Goal: Find specific page/section: Find specific page/section

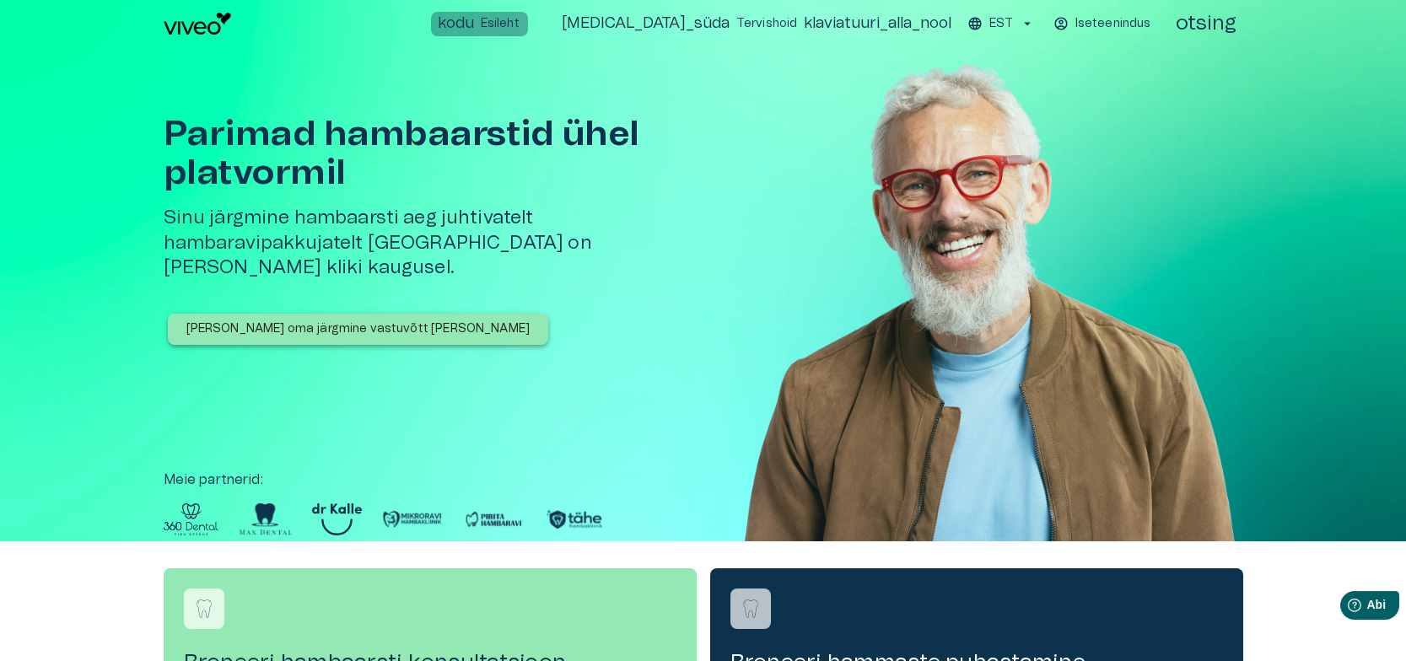
click at [519, 26] on font "Esileht" at bounding box center [500, 24] width 39 height 12
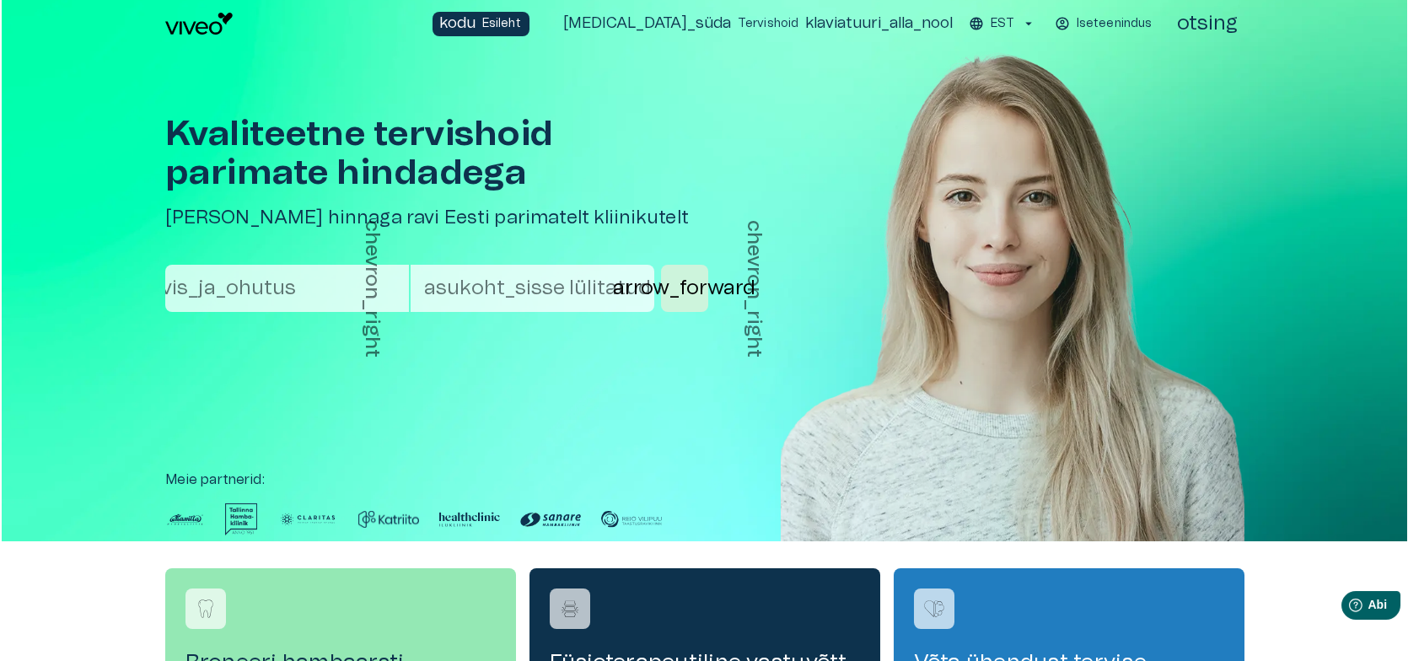
scroll to position [84, 0]
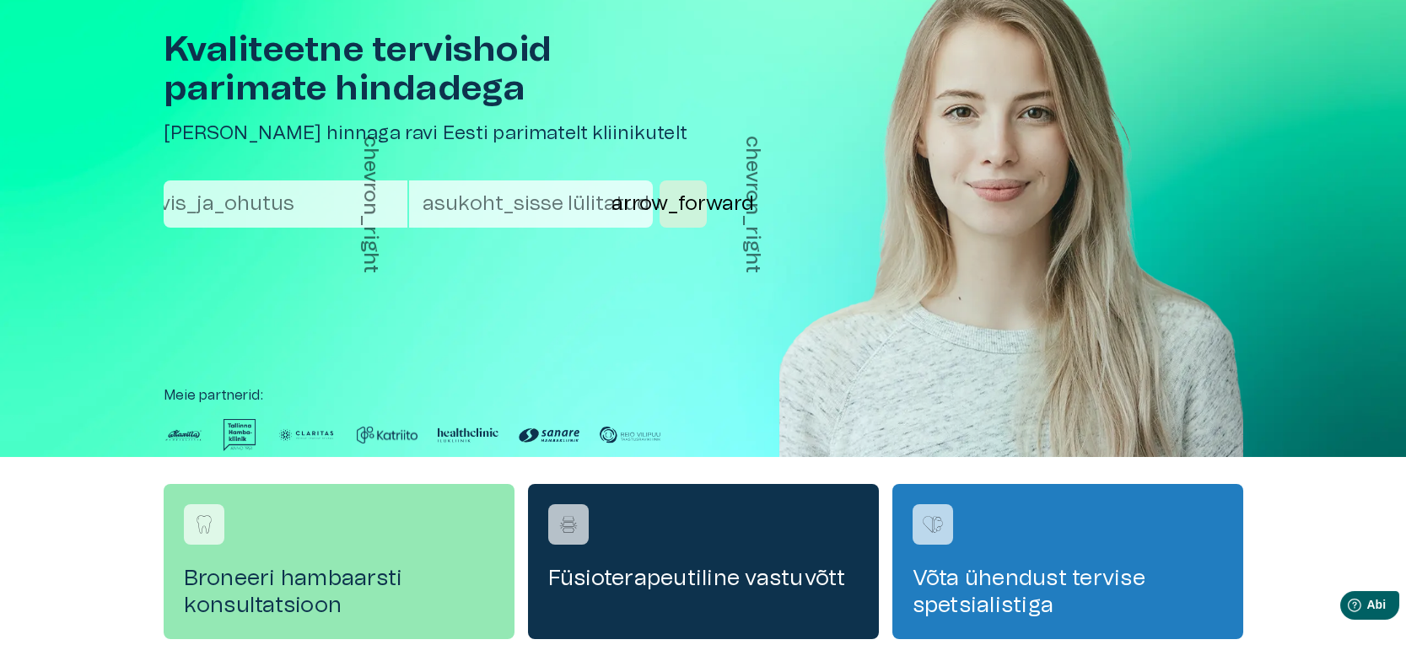
click at [476, 204] on font "asukoht_sisse lülitatud" at bounding box center [535, 204] width 227 height 20
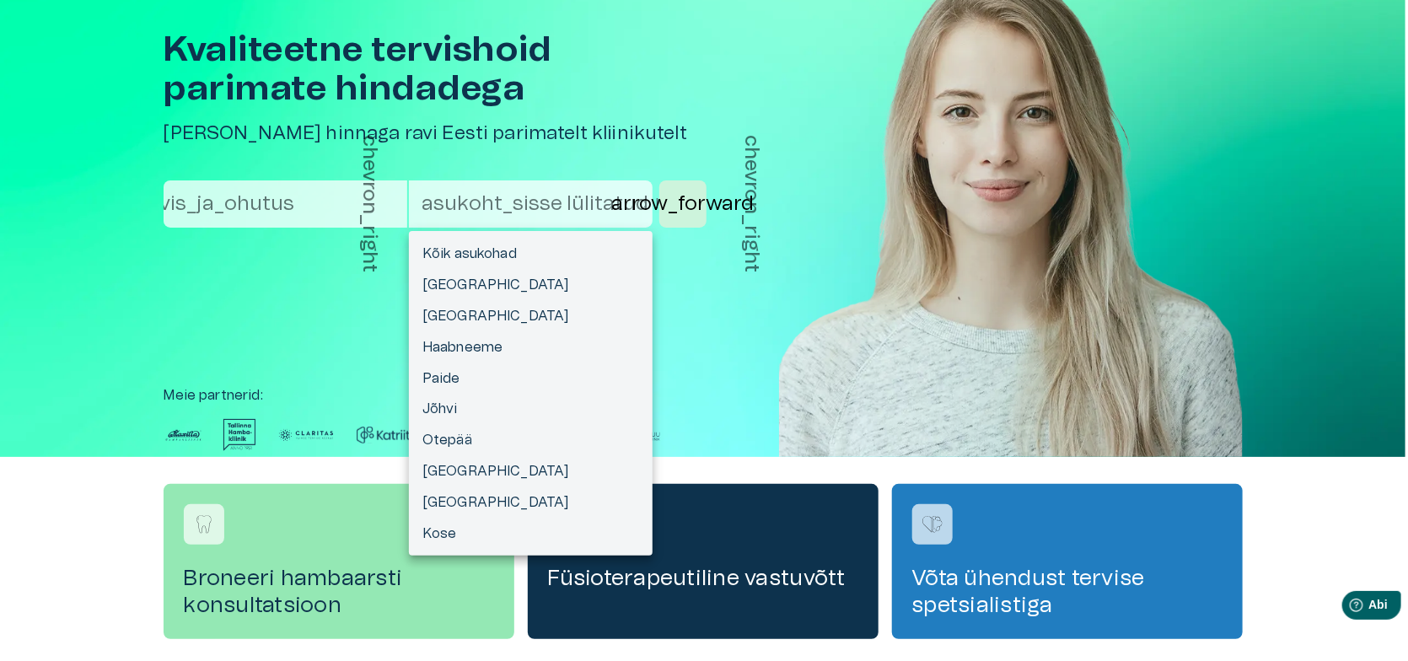
click at [503, 255] on font "Kõik asukohad" at bounding box center [469, 253] width 94 height 13
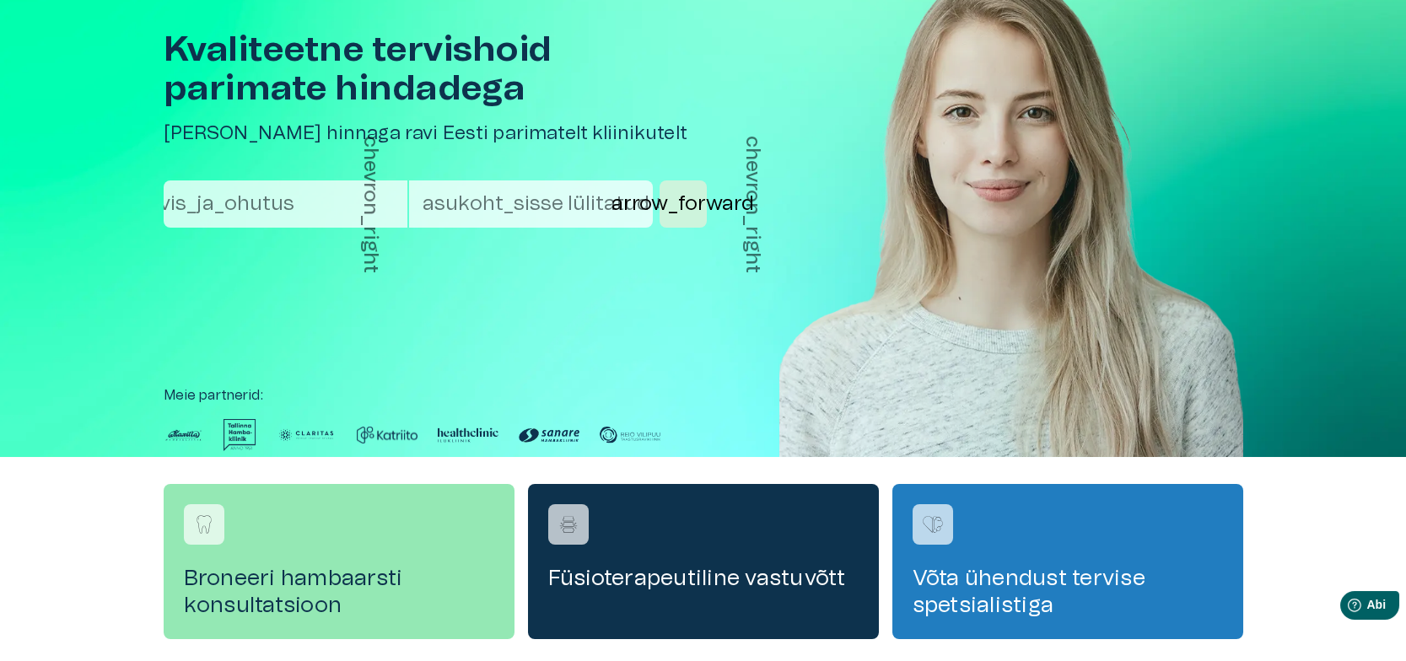
click at [540, 202] on font "asukoht_sisse lülitatud" at bounding box center [535, 204] width 227 height 20
